Goal: Information Seeking & Learning: Learn about a topic

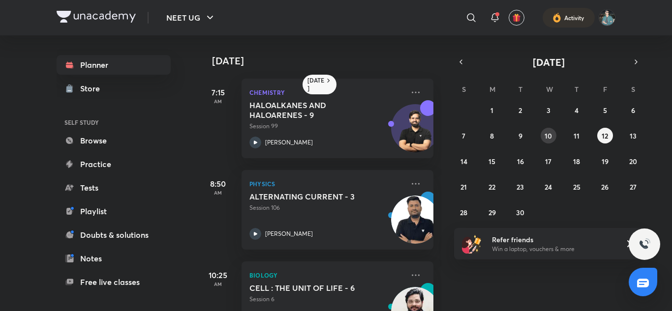
scroll to position [235, 0]
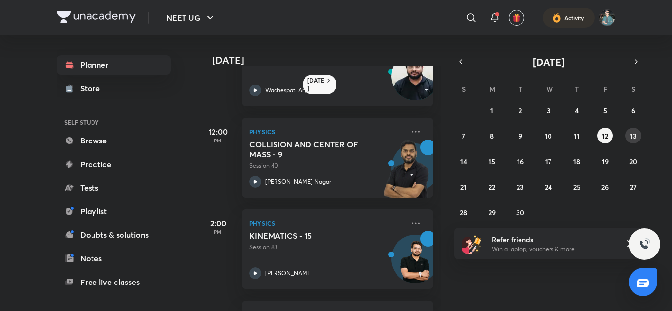
click at [632, 136] on abbr "13" at bounding box center [633, 135] width 7 height 9
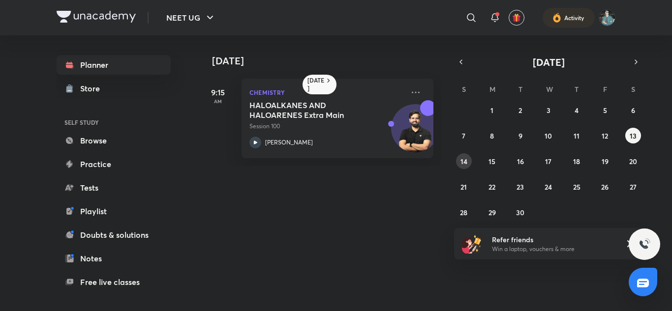
click at [460, 158] on abbr "14" at bounding box center [463, 161] width 7 height 9
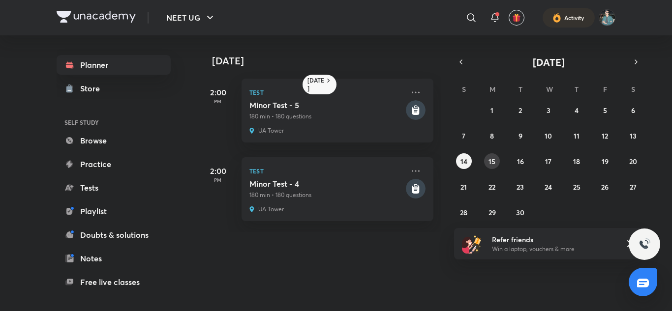
click at [489, 162] on abbr "15" at bounding box center [491, 161] width 7 height 9
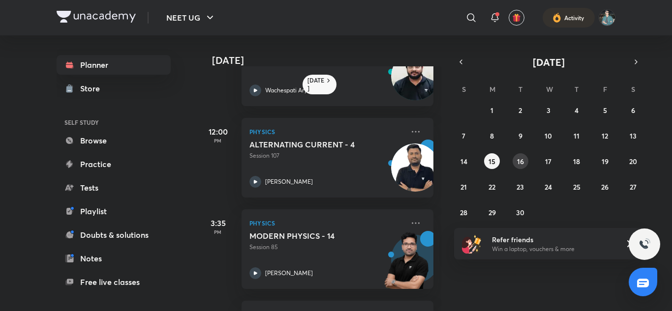
click at [519, 158] on abbr "16" at bounding box center [520, 161] width 7 height 9
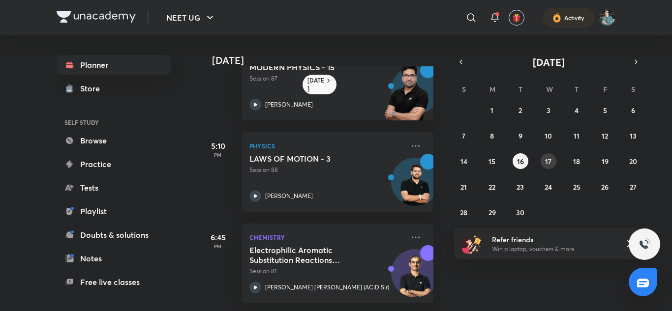
click at [548, 161] on abbr "17" at bounding box center [548, 161] width 6 height 9
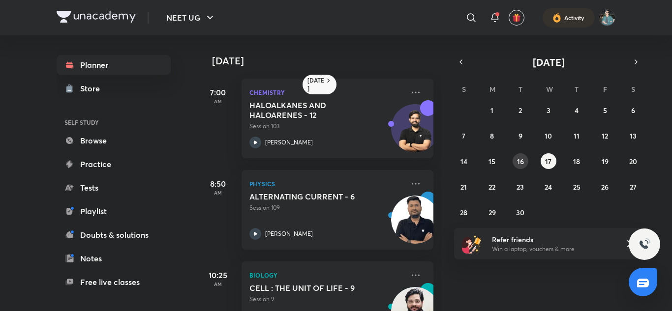
click at [515, 157] on button "16" at bounding box center [520, 161] width 16 height 16
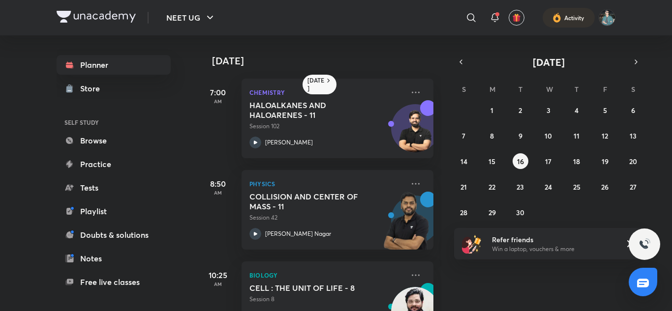
click at [443, 187] on div "[DATE] 7:00 AM Chemistry HALOALKANES AND HALOARENES - 11 Session 102 [PERSON_NA…" at bounding box center [434, 173] width 472 height 276
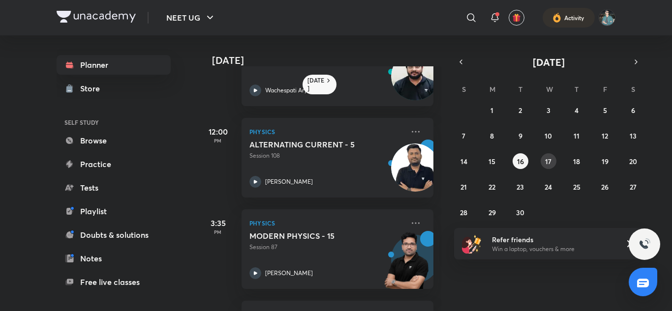
click at [548, 165] on abbr "17" at bounding box center [548, 161] width 6 height 9
click at [574, 163] on abbr "18" at bounding box center [576, 161] width 7 height 9
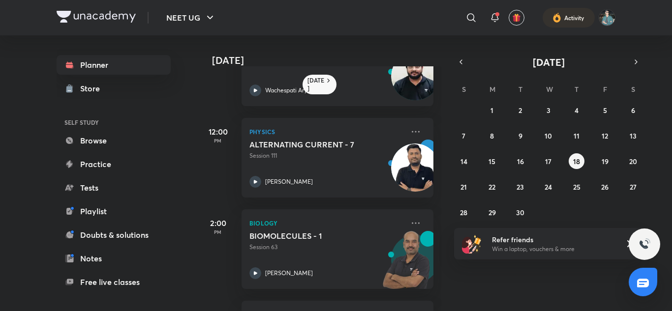
scroll to position [470, 0]
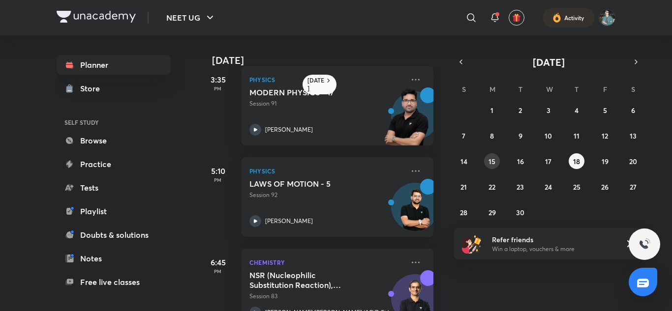
click at [494, 162] on abbr "15" at bounding box center [491, 161] width 7 height 9
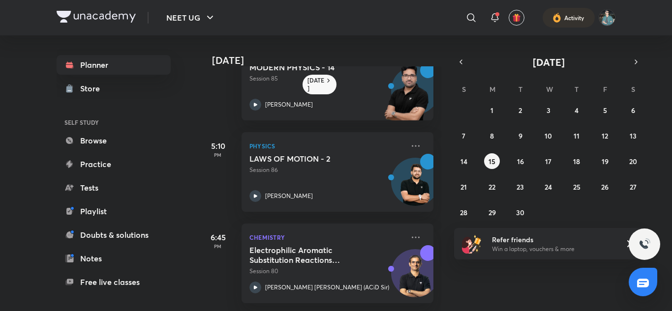
scroll to position [411, 0]
click at [610, 135] on button "12" at bounding box center [605, 136] width 16 height 16
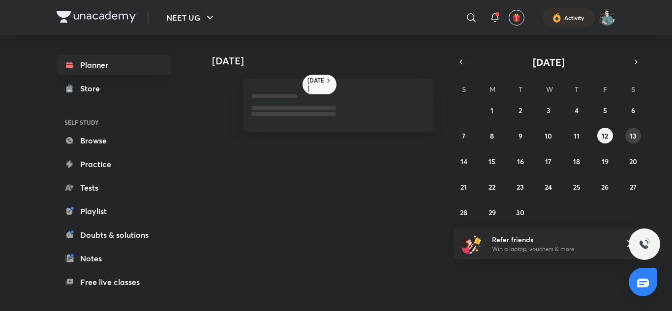
click at [632, 135] on abbr "13" at bounding box center [633, 135] width 7 height 9
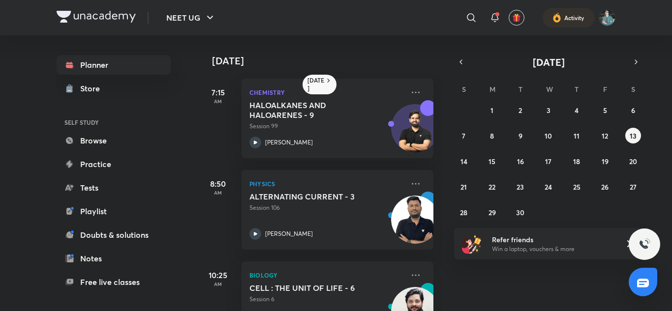
scroll to position [235, 0]
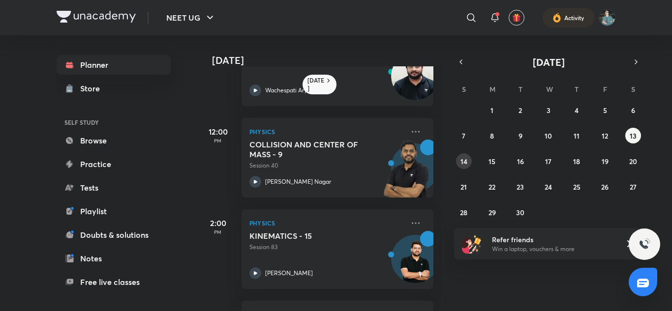
click at [462, 161] on abbr "14" at bounding box center [463, 161] width 7 height 9
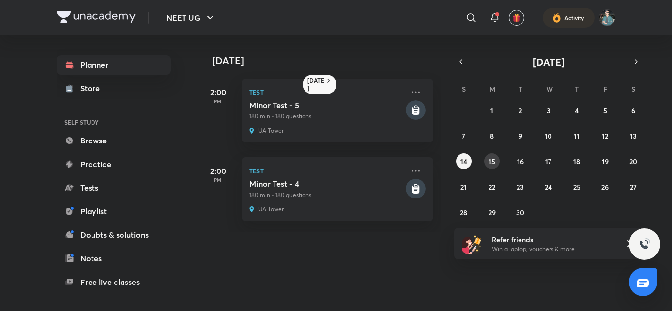
click at [492, 160] on abbr "15" at bounding box center [491, 161] width 7 height 9
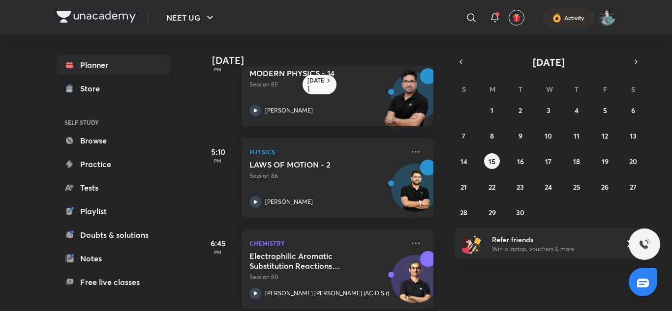
scroll to position [411, 0]
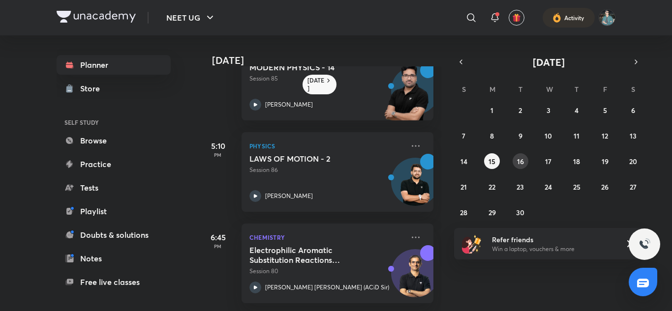
click at [522, 161] on abbr "16" at bounding box center [520, 161] width 7 height 9
click at [550, 162] on abbr "17" at bounding box center [548, 161] width 6 height 9
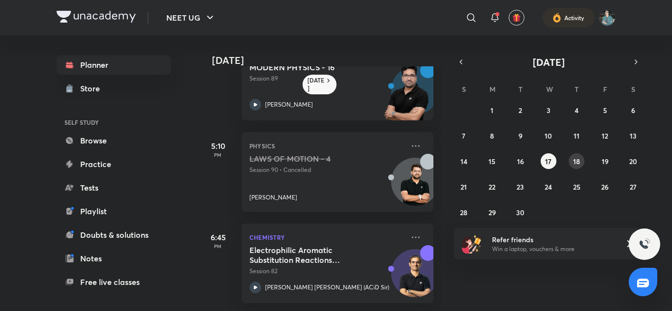
click at [578, 160] on abbr "18" at bounding box center [576, 161] width 7 height 9
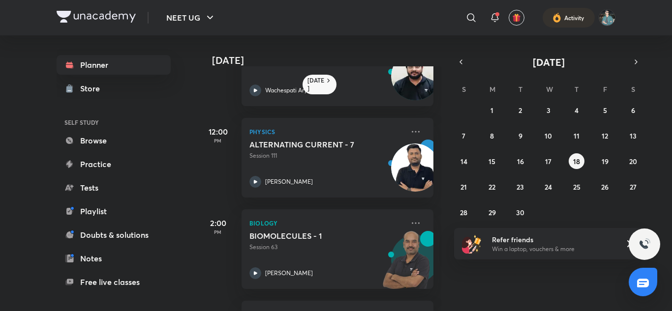
scroll to position [470, 0]
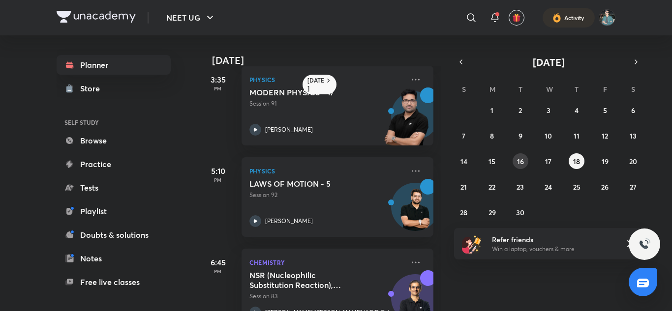
click at [520, 161] on abbr "16" at bounding box center [520, 161] width 7 height 9
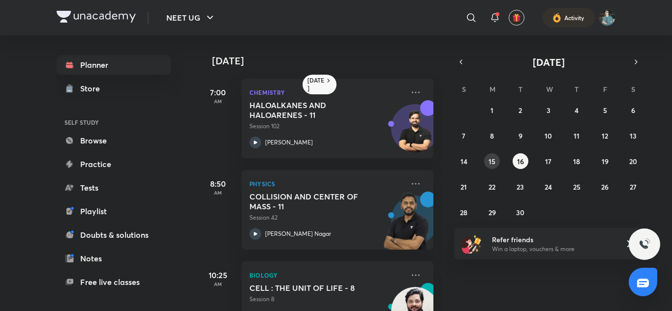
click at [495, 161] on abbr "15" at bounding box center [491, 161] width 7 height 9
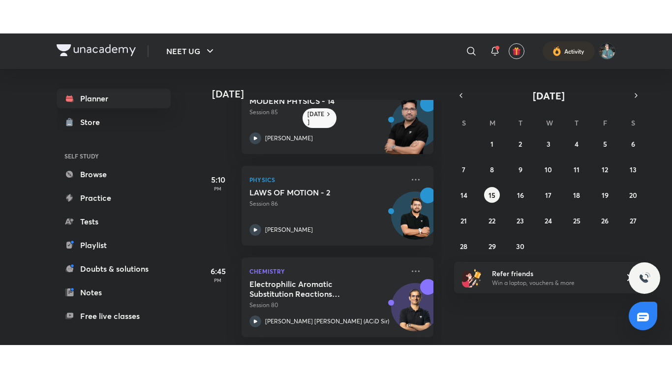
scroll to position [411, 0]
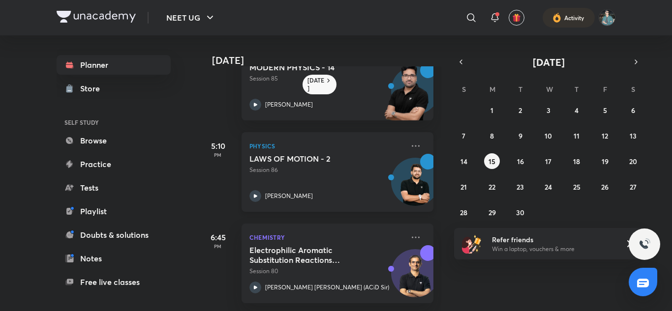
click at [364, 166] on p "Session 86" at bounding box center [326, 170] width 154 height 9
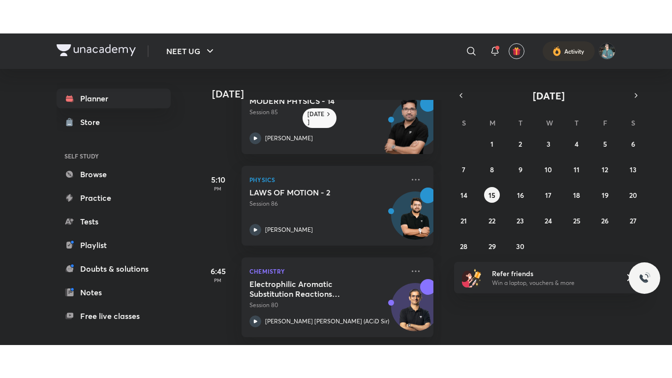
scroll to position [345, 0]
